Goal: Navigation & Orientation: Find specific page/section

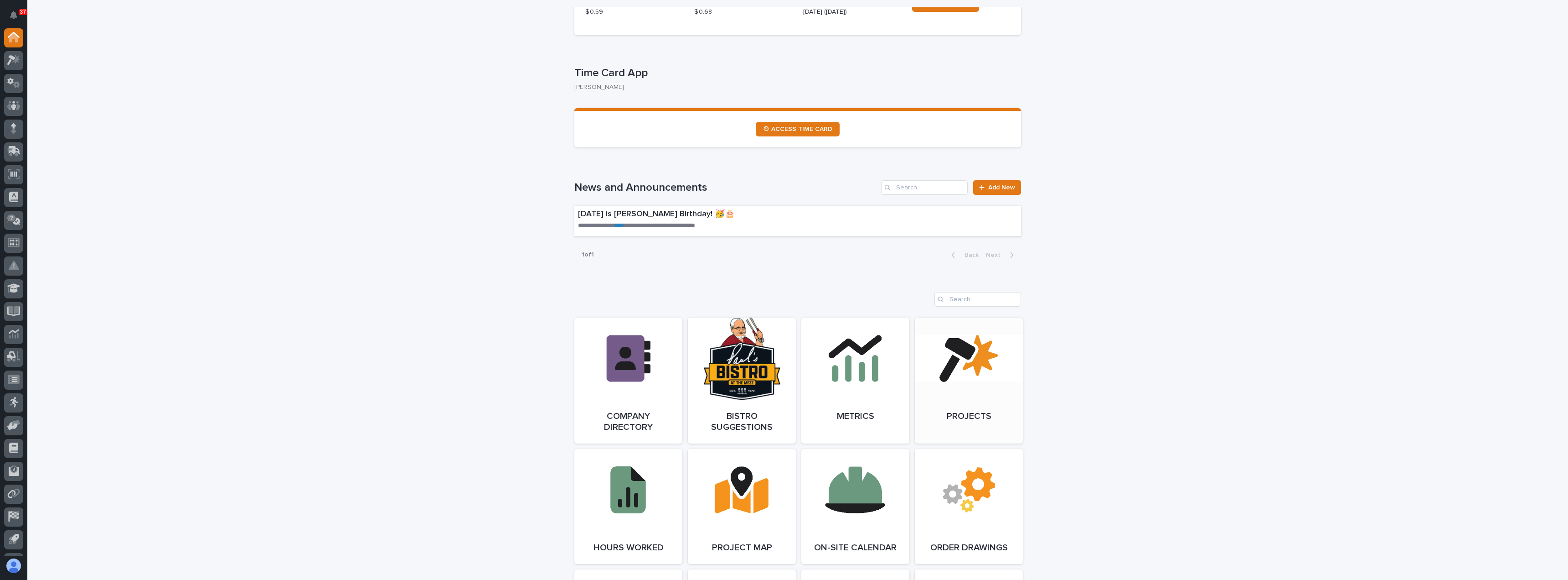
scroll to position [456, 0]
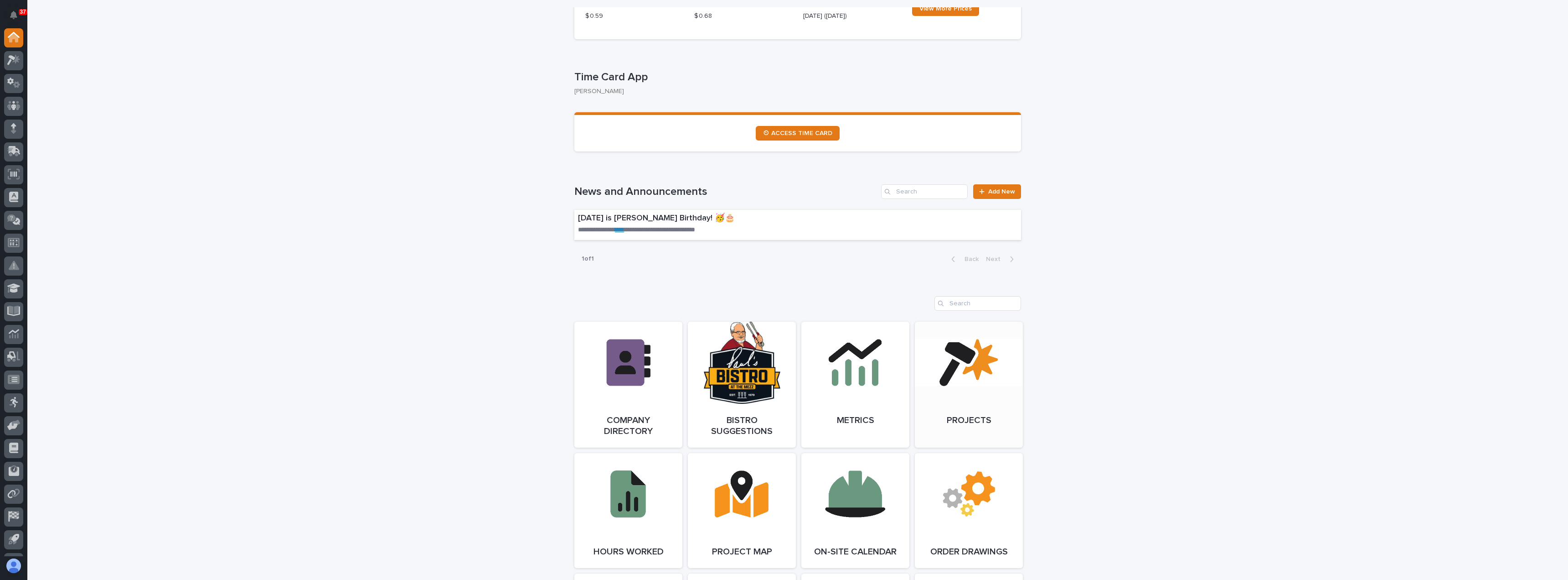
click at [926, 389] on link "Open Link" at bounding box center [969, 384] width 108 height 126
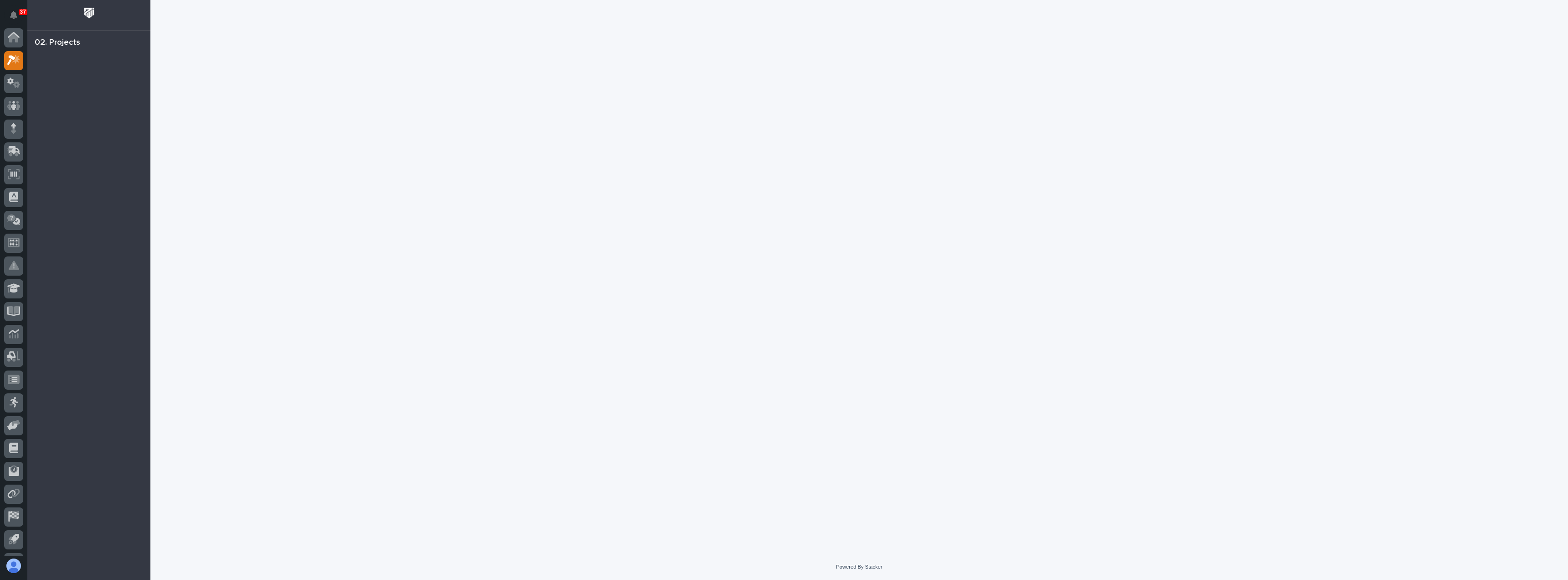
scroll to position [23, 0]
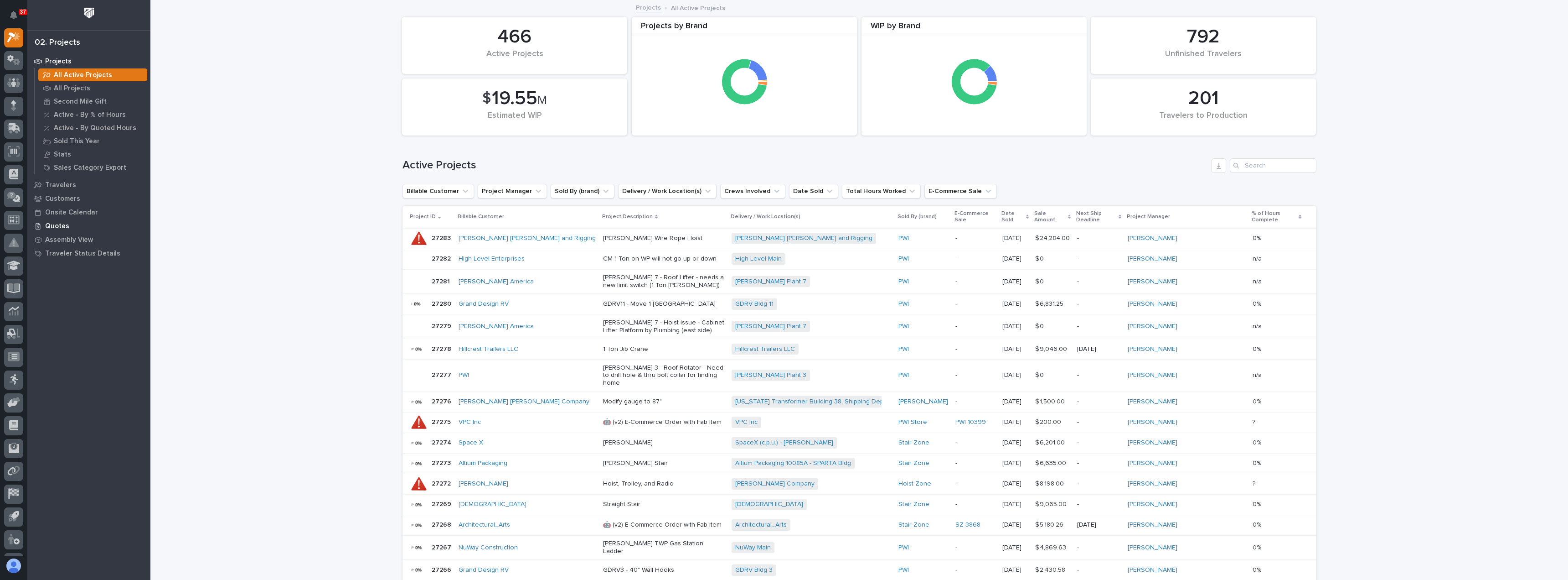
click at [61, 224] on p "Quotes" at bounding box center [57, 225] width 24 height 8
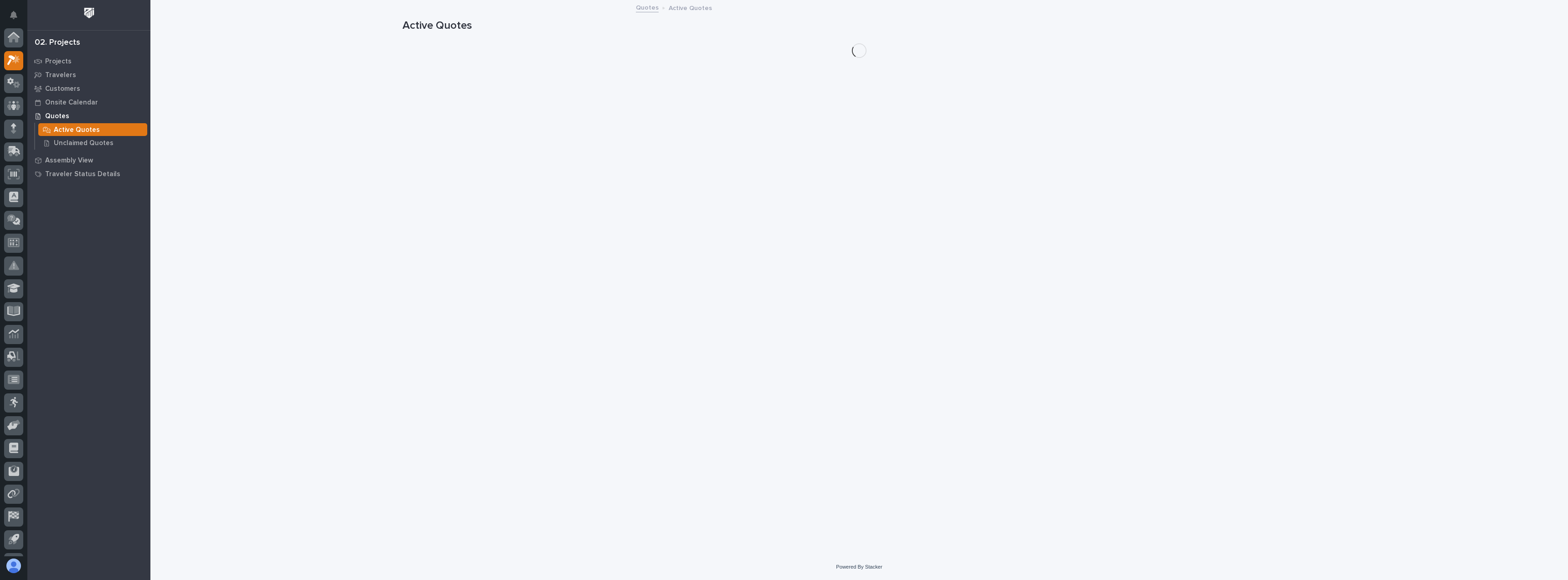
scroll to position [23, 0]
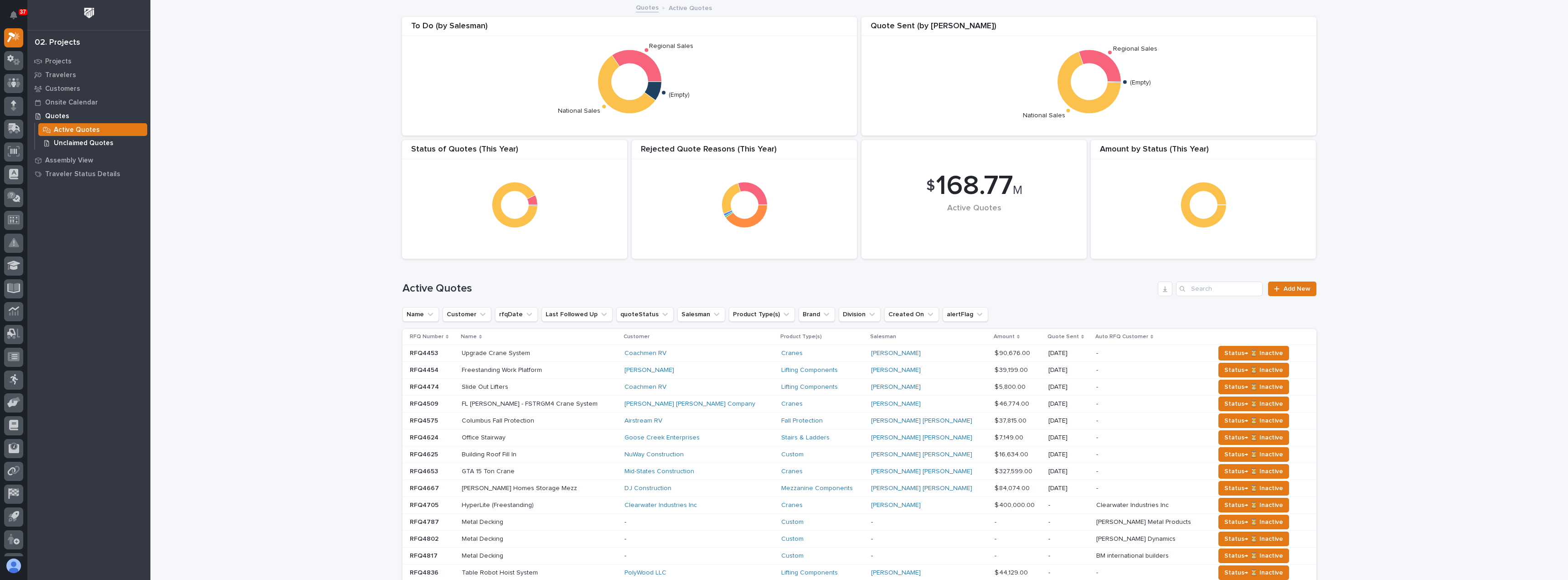
click at [56, 146] on p "Unclaimed Quotes" at bounding box center [83, 143] width 60 height 8
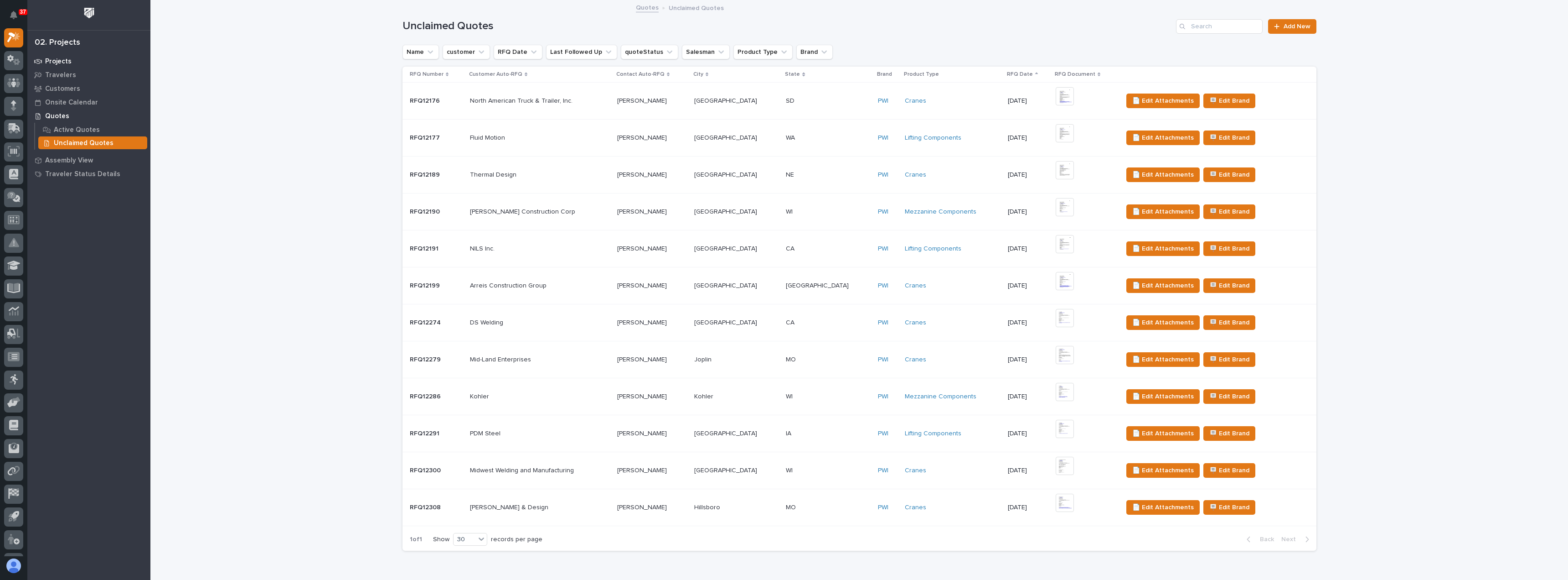
click at [59, 59] on p "Projects" at bounding box center [59, 61] width 27 height 8
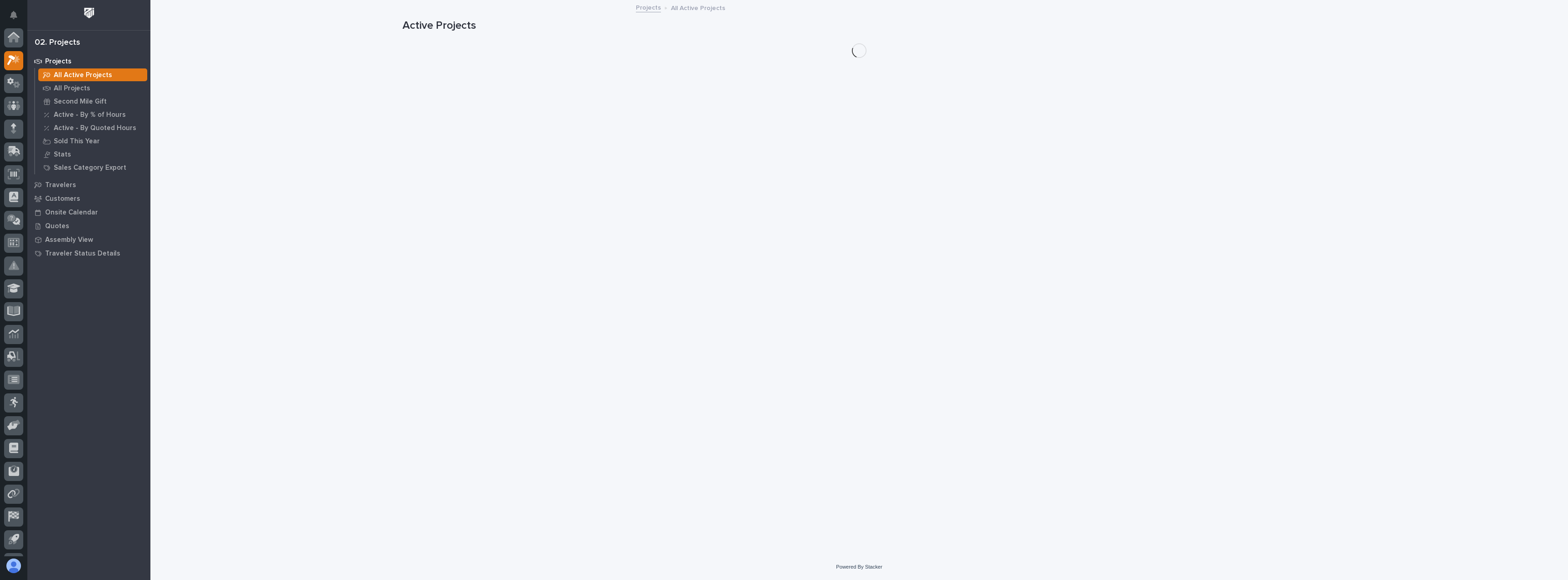
scroll to position [23, 0]
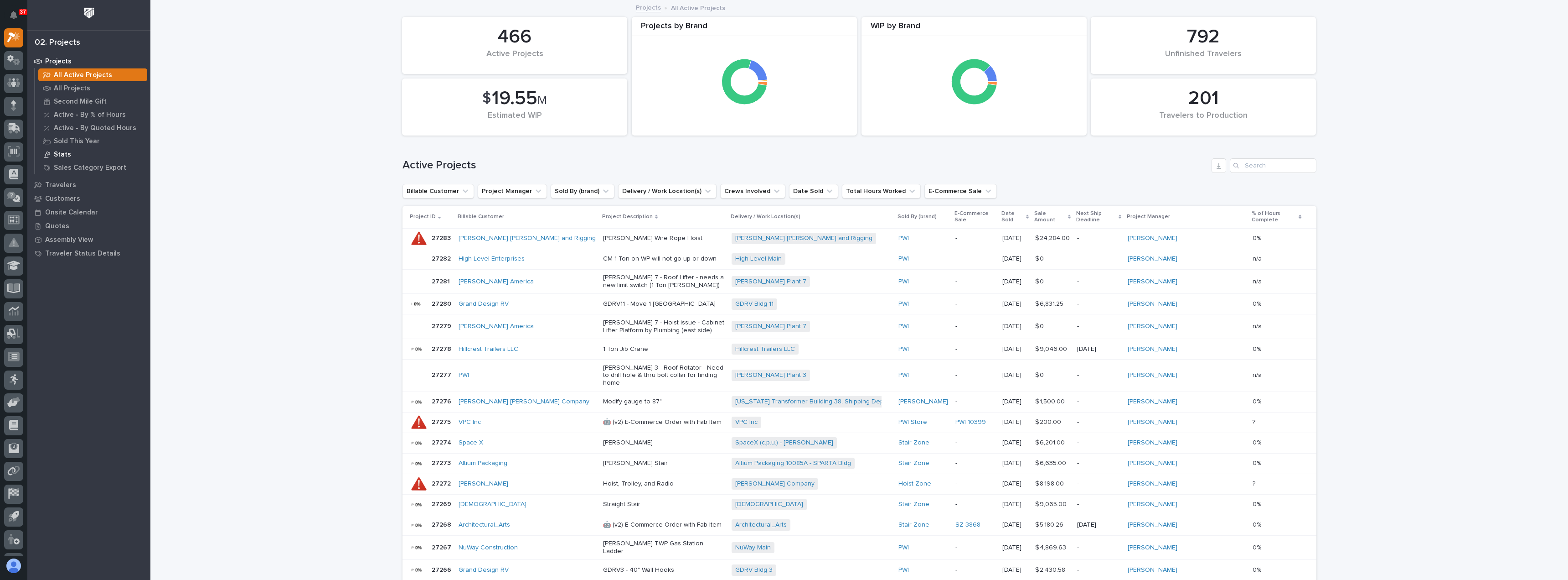
click at [65, 152] on p "Stats" at bounding box center [61, 154] width 17 height 8
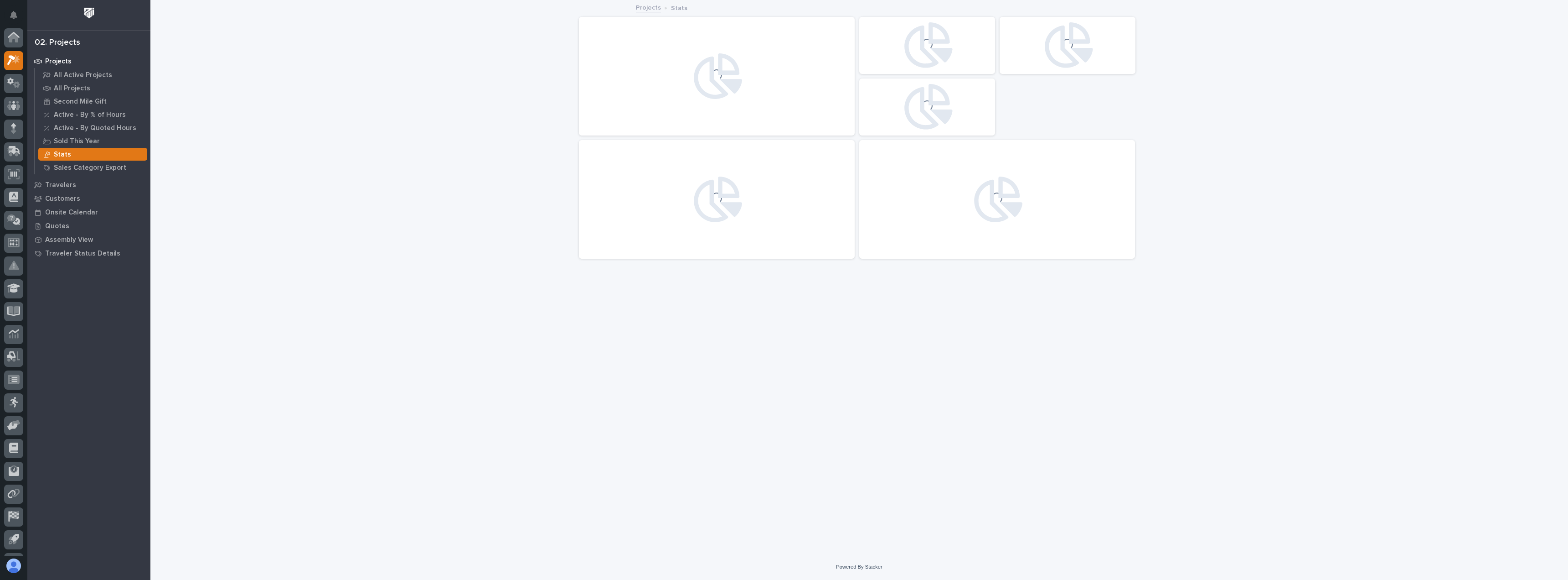
scroll to position [23, 0]
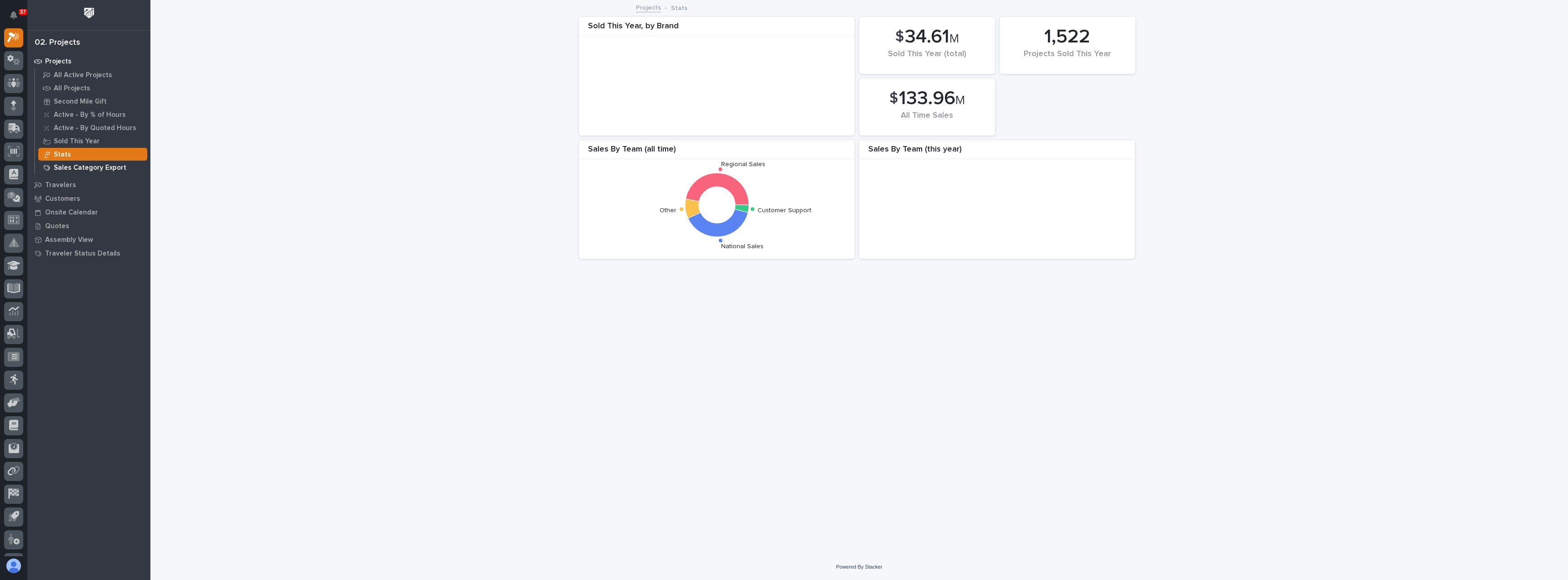
click at [67, 164] on p "Sales Category Export" at bounding box center [89, 167] width 72 height 8
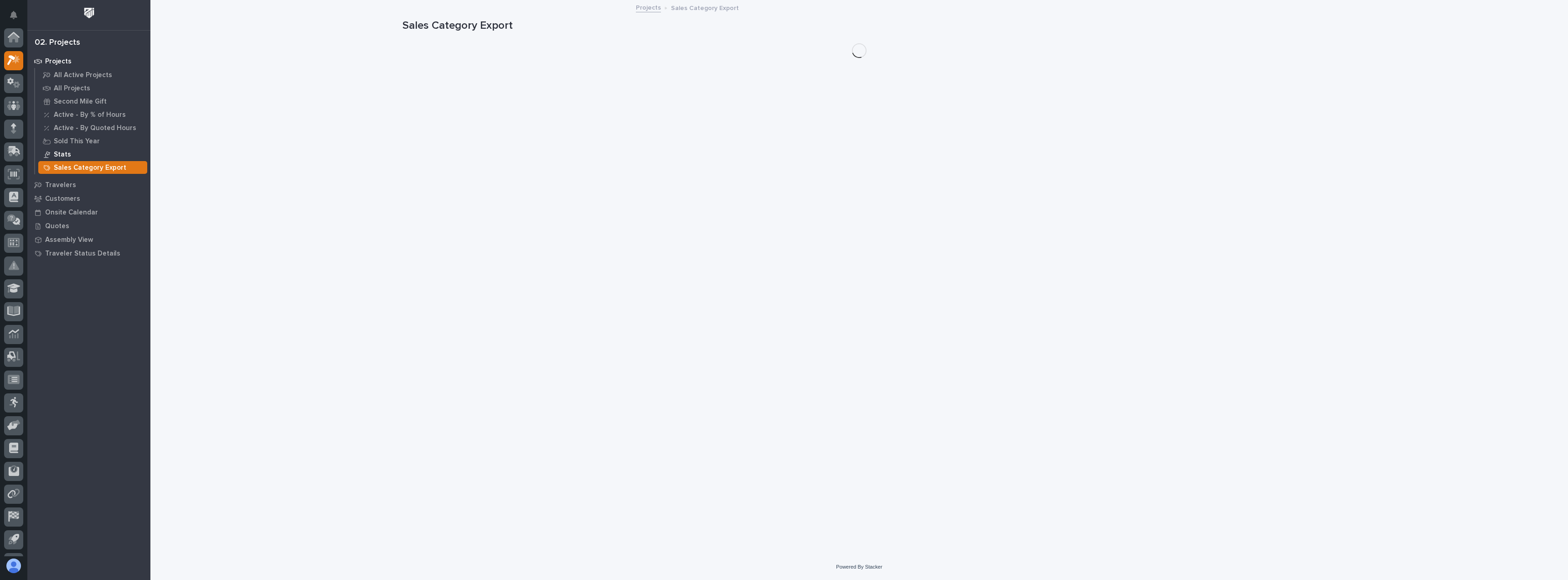
scroll to position [23, 0]
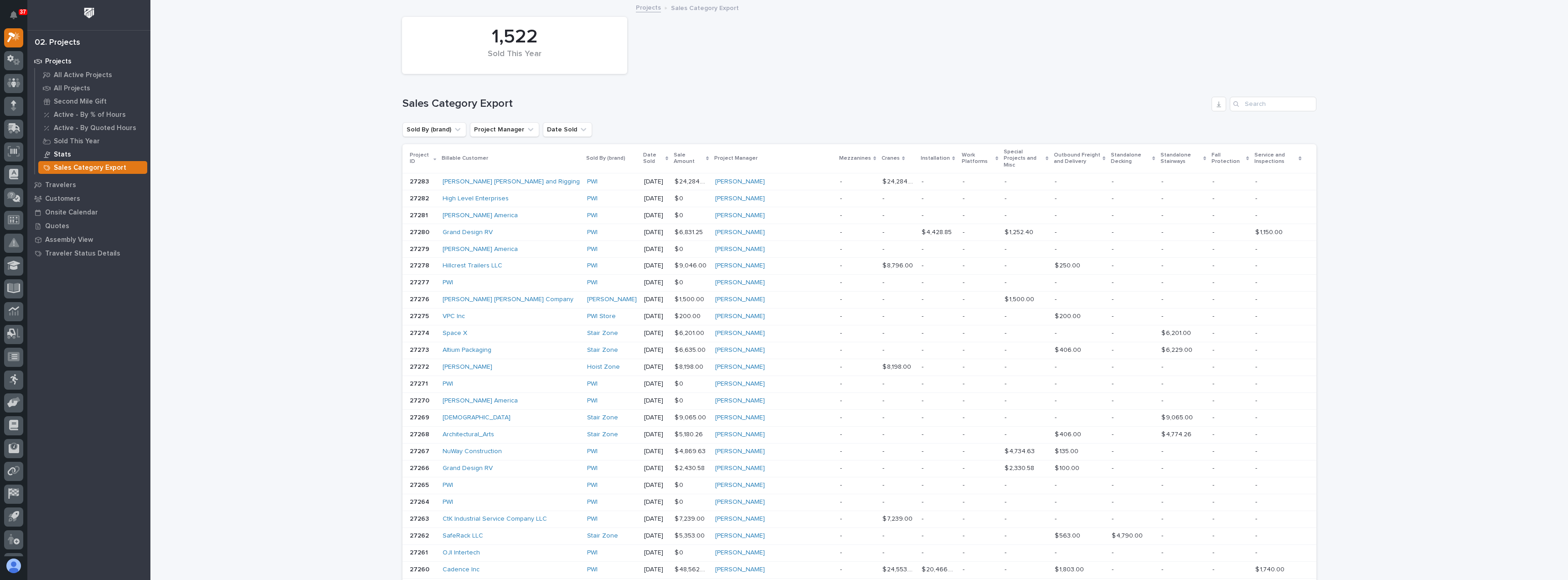
click at [67, 155] on p "Stats" at bounding box center [61, 154] width 17 height 8
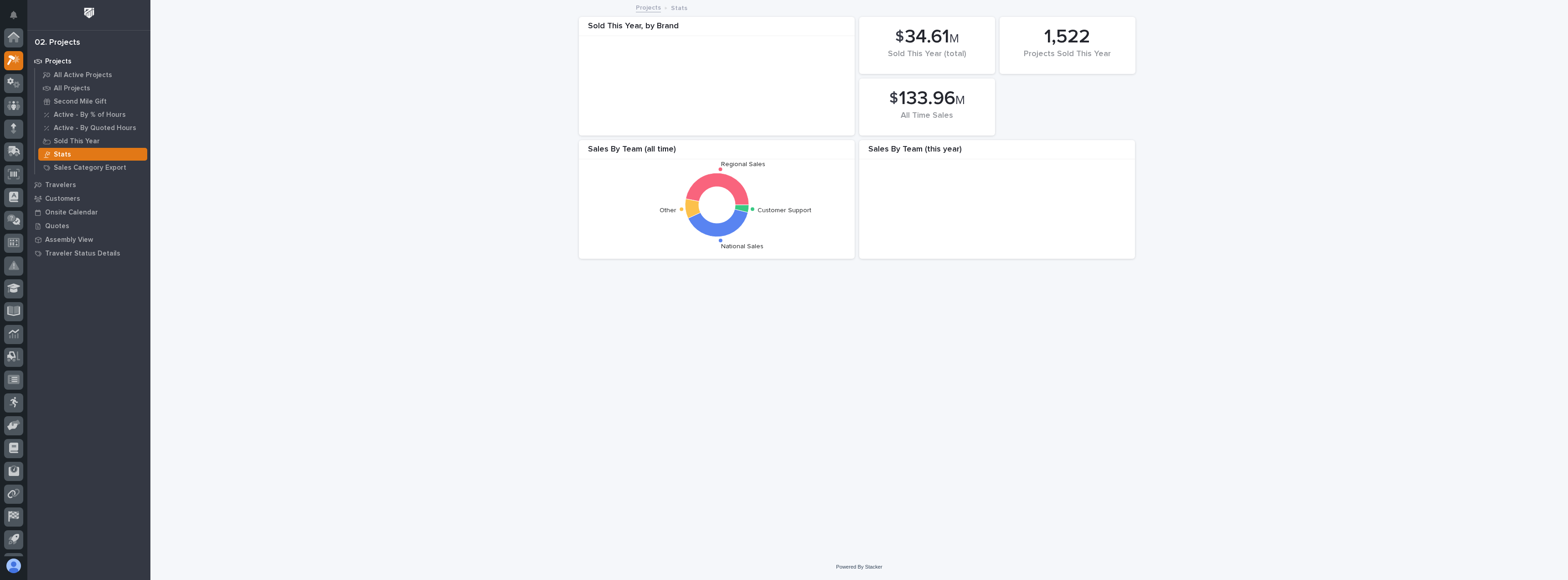
scroll to position [23, 0]
click at [68, 139] on p "Sold This Year" at bounding box center [77, 141] width 46 height 8
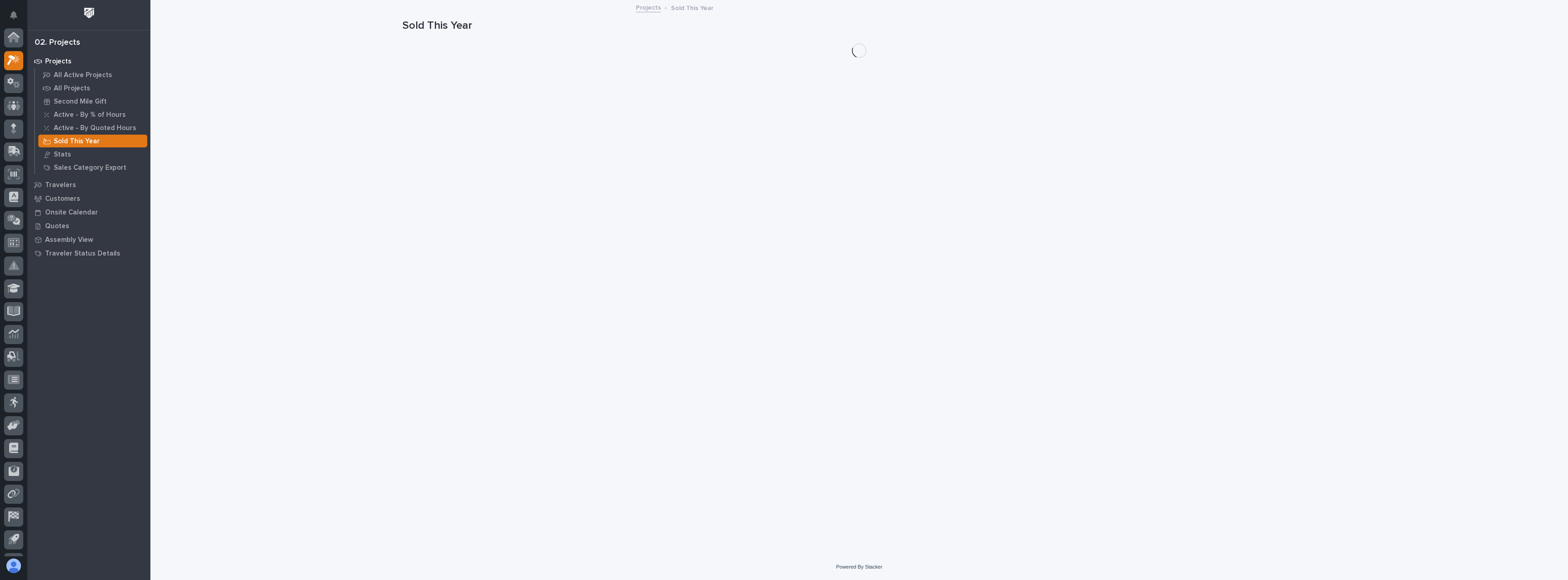
scroll to position [23, 0]
click at [67, 71] on p "All Active Projects" at bounding box center [83, 75] width 59 height 8
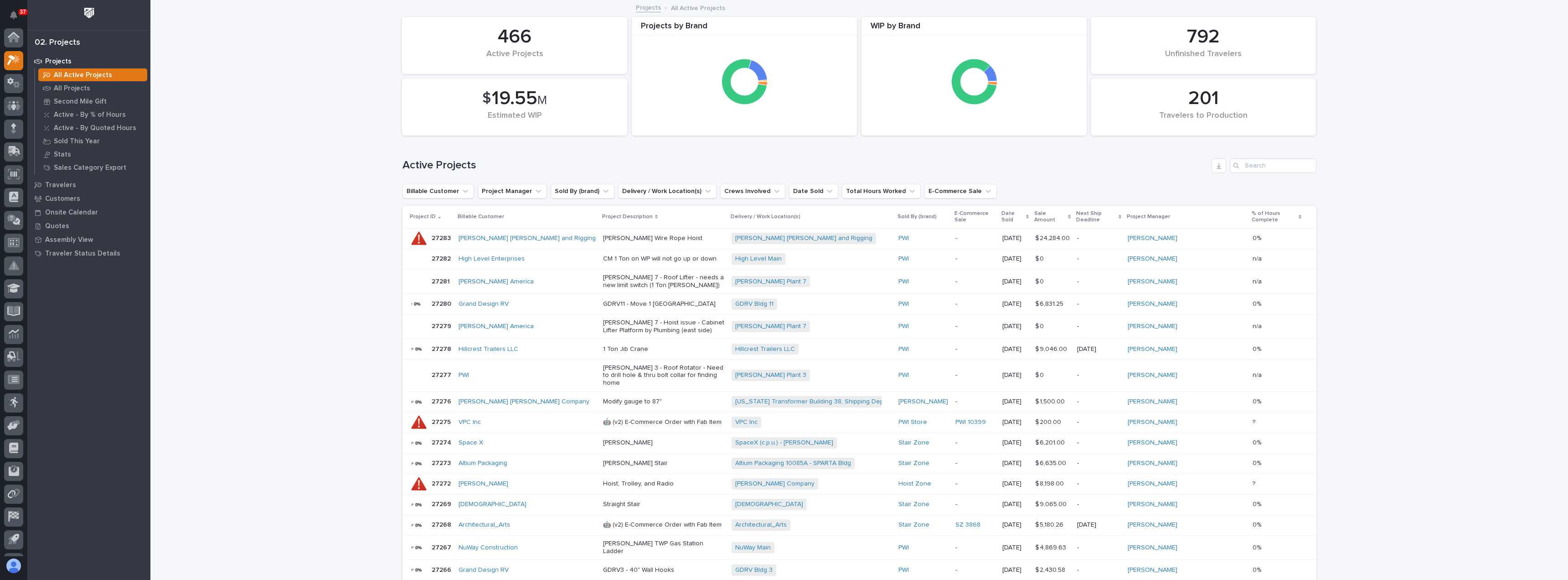
scroll to position [23, 0]
click at [64, 157] on p "Stats" at bounding box center [61, 154] width 17 height 8
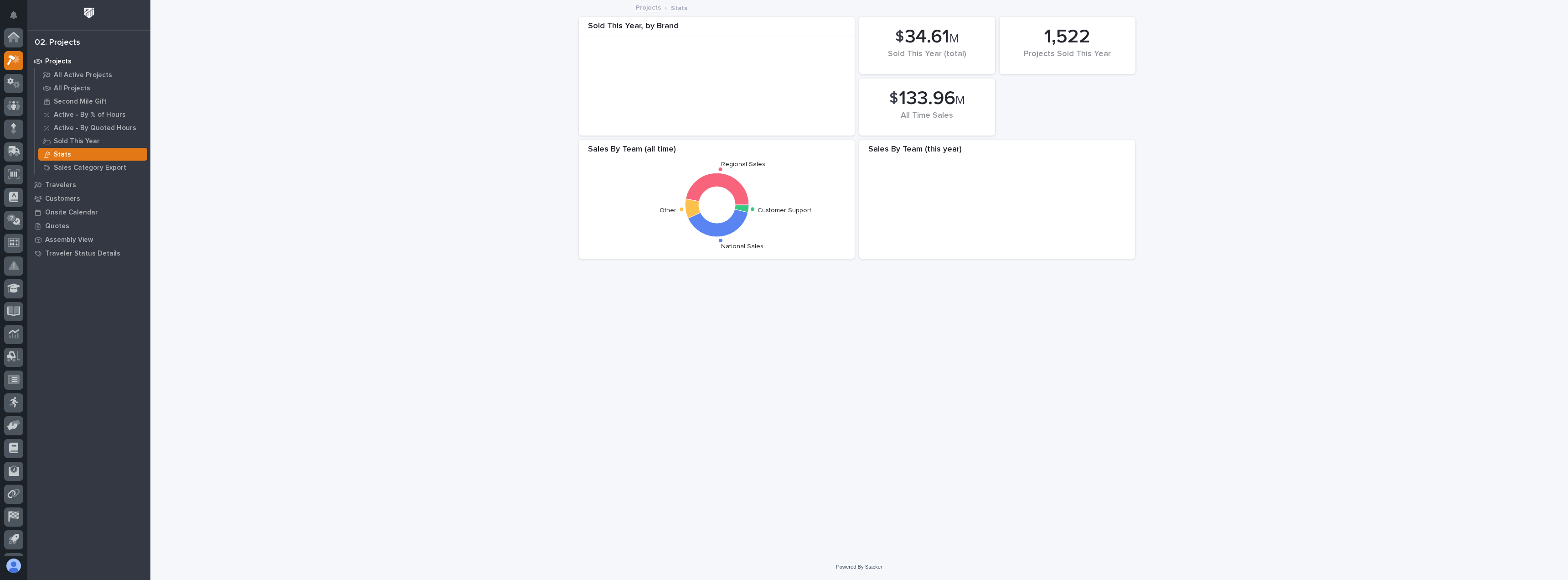
scroll to position [23, 0]
click at [58, 226] on p "Quotes" at bounding box center [57, 225] width 24 height 8
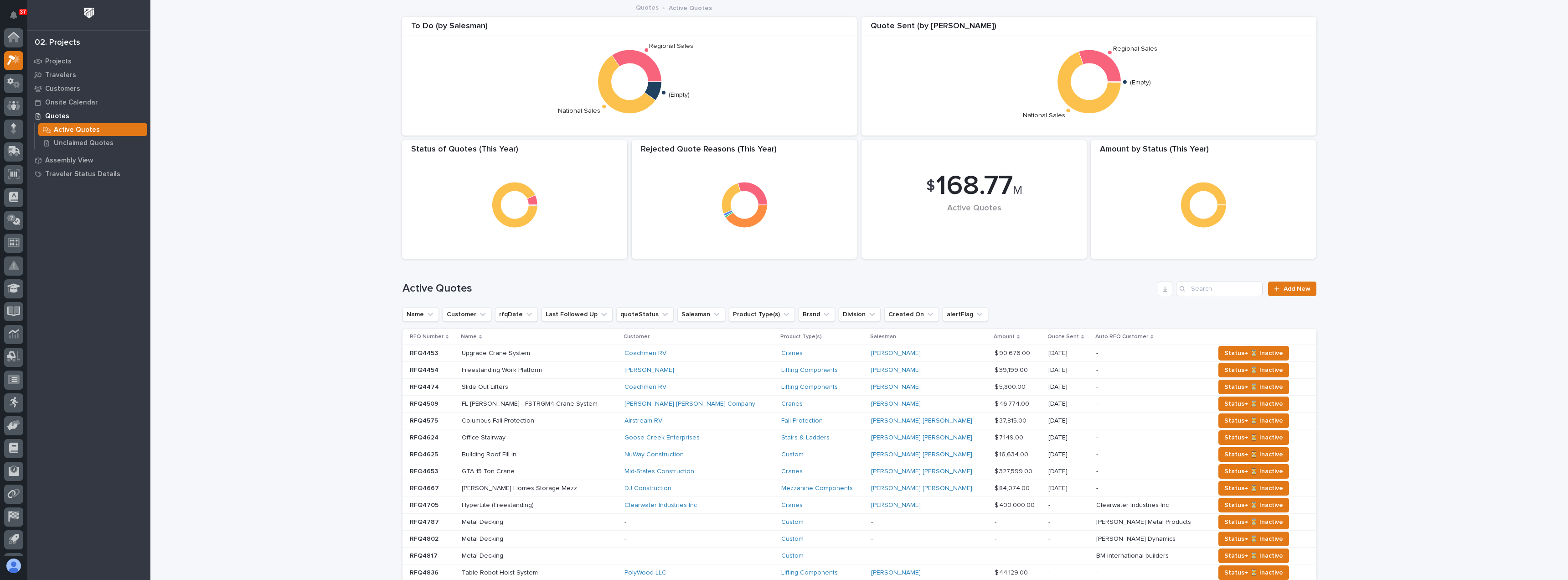
scroll to position [23, 0]
